Goal: Task Accomplishment & Management: Manage account settings

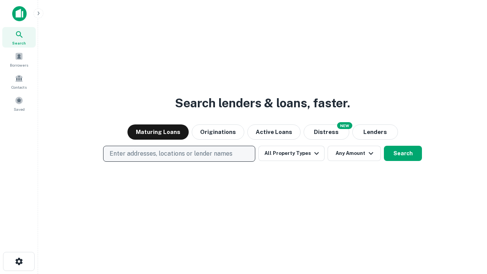
click at [179, 154] on p "Enter addresses, locations or lender names" at bounding box center [171, 153] width 123 height 9
type input "**********"
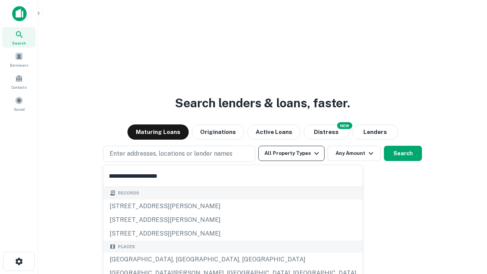
click at [182, 260] on div "[GEOGRAPHIC_DATA], [GEOGRAPHIC_DATA], [GEOGRAPHIC_DATA]" at bounding box center [233, 260] width 259 height 14
click at [292, 153] on button "All Property Types" at bounding box center [292, 153] width 66 height 15
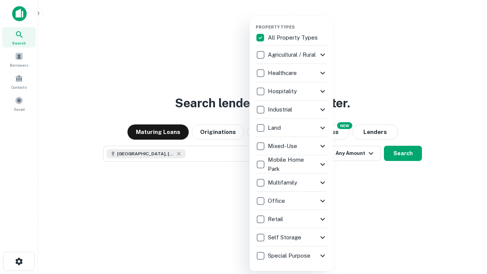
click at [298, 22] on button "button" at bounding box center [298, 22] width 84 height 0
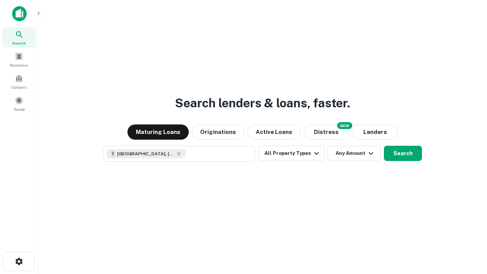
scroll to position [12, 0]
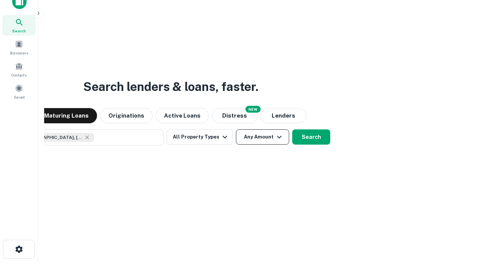
click at [236, 129] on button "Any Amount" at bounding box center [262, 136] width 53 height 15
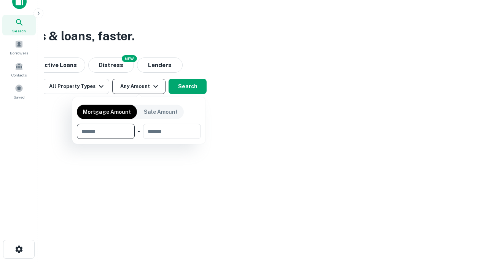
type input "*******"
click at [139, 139] on button "button" at bounding box center [139, 139] width 124 height 0
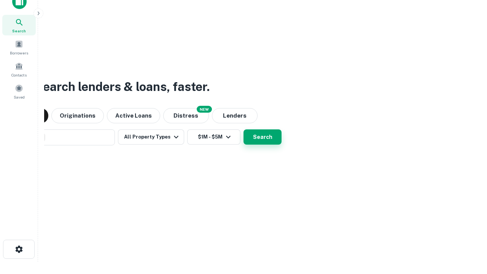
click at [244, 129] on button "Search" at bounding box center [263, 136] width 38 height 15
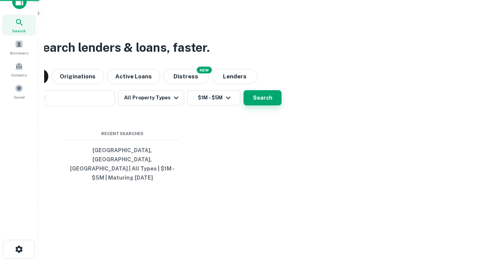
scroll to position [25, 216]
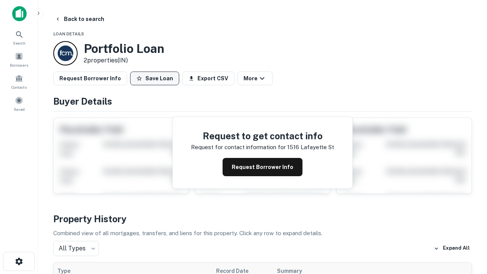
click at [155, 78] on button "Save Loan" at bounding box center [154, 79] width 49 height 14
click at [156, 78] on button "Loan Saved" at bounding box center [156, 79] width 53 height 14
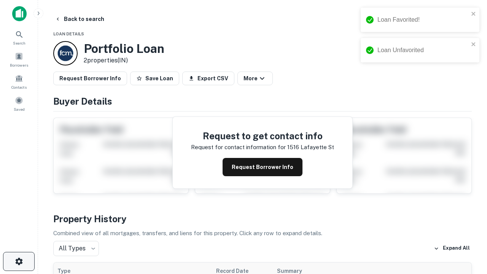
click at [19, 262] on icon "button" at bounding box center [18, 261] width 9 height 9
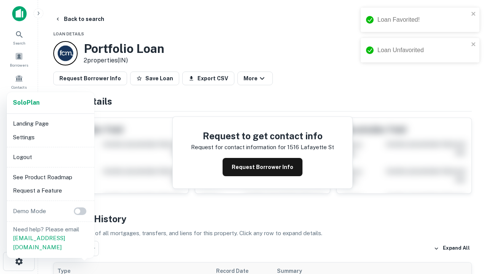
click at [50, 157] on li "Logout" at bounding box center [50, 157] width 81 height 14
